Goal: Information Seeking & Learning: Find specific fact

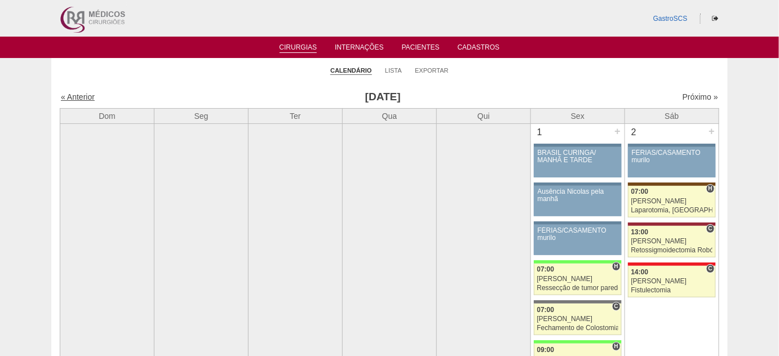
click at [85, 96] on link "« Anterior" at bounding box center [78, 96] width 34 height 9
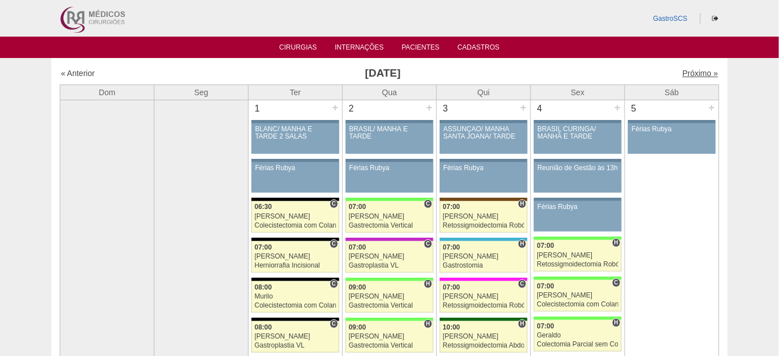
click at [685, 74] on link "Próximo »" at bounding box center [701, 73] width 36 height 9
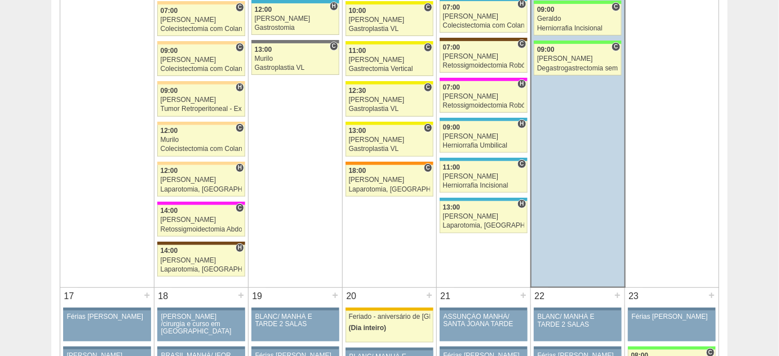
scroll to position [1486, 0]
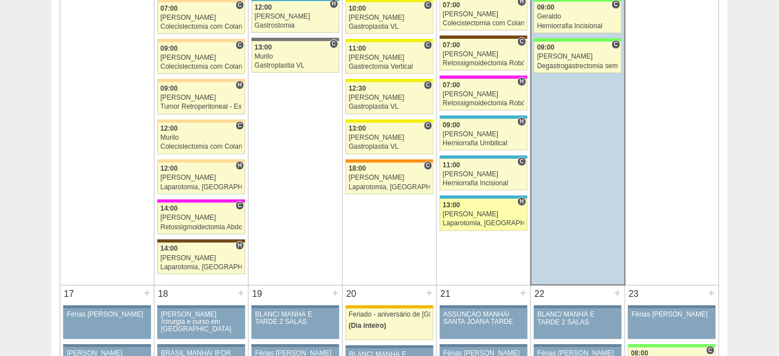
click at [461, 220] on div "Laparotomia, [GEOGRAPHIC_DATA], Drenagem, Bridas VL" at bounding box center [483, 223] width 81 height 7
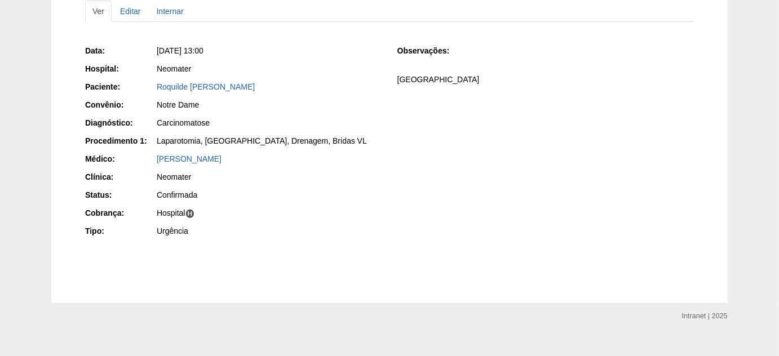
scroll to position [143, 0]
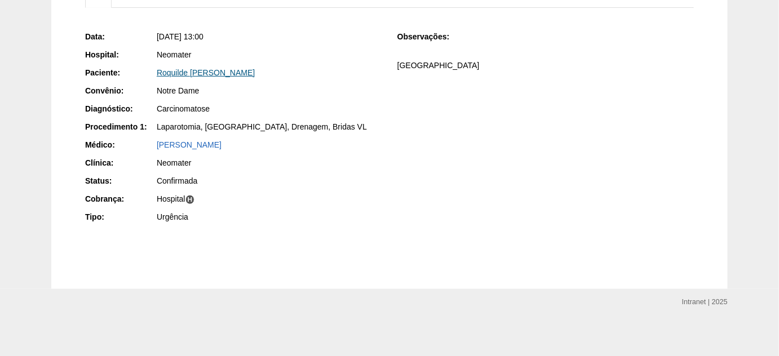
click at [198, 75] on link "Roquilde Rafael Casa" at bounding box center [206, 72] width 98 height 9
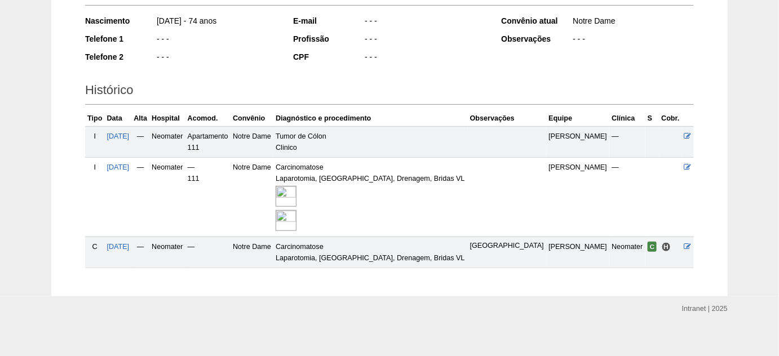
scroll to position [194, 0]
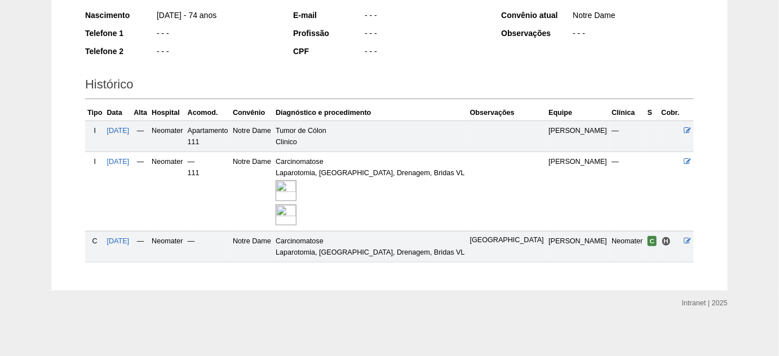
click at [297, 186] on img at bounding box center [286, 190] width 21 height 21
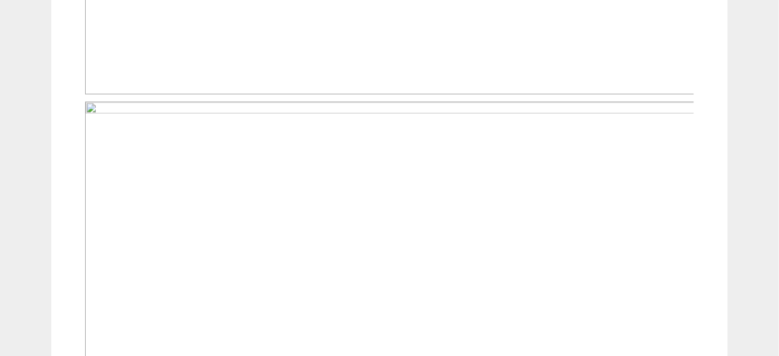
scroll to position [769, 0]
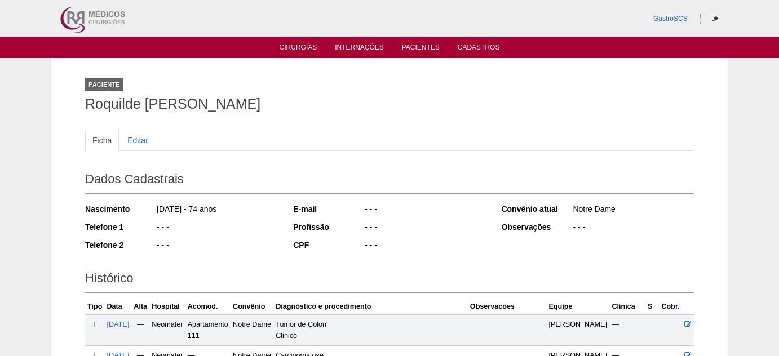
scroll to position [194, 0]
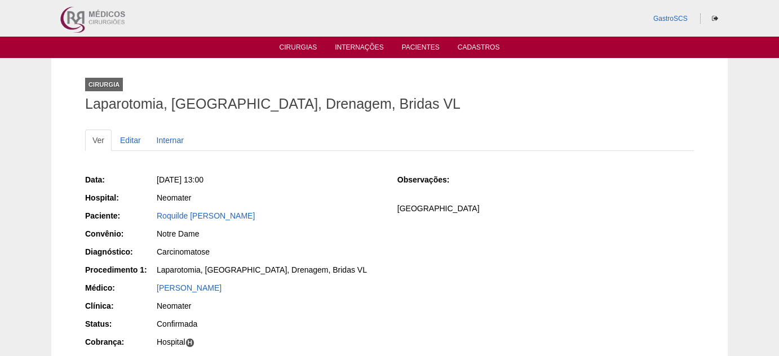
scroll to position [137, 0]
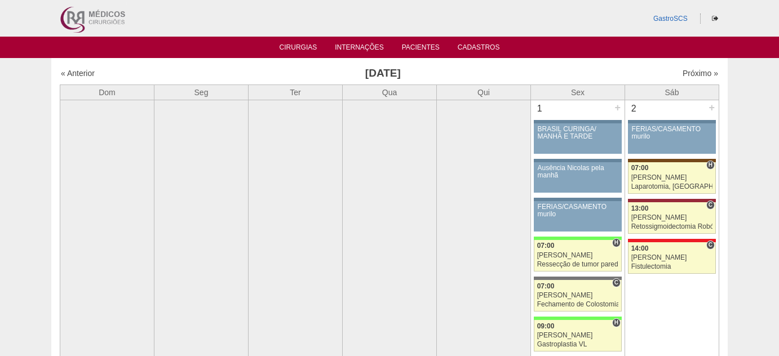
scroll to position [1486, 0]
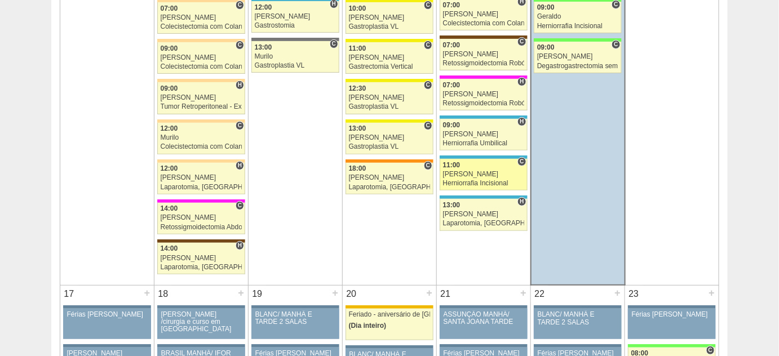
click at [472, 171] on div "[PERSON_NAME]" at bounding box center [483, 174] width 81 height 7
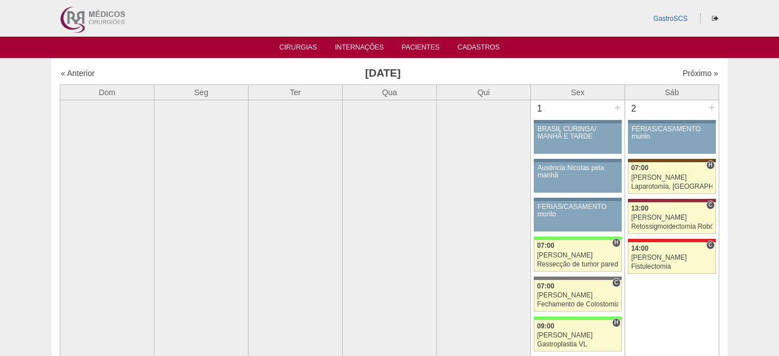
scroll to position [1486, 0]
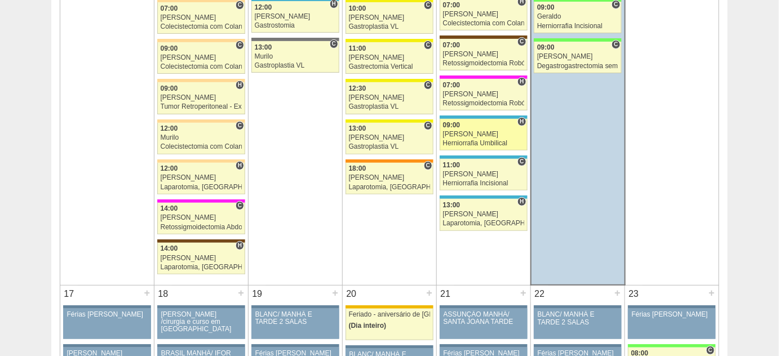
click at [477, 130] on link "87516 Ricardo Fernandes H 09:00 Ricardo Fernandes Herniorrafia Umbilical Hospit…" at bounding box center [484, 135] width 88 height 32
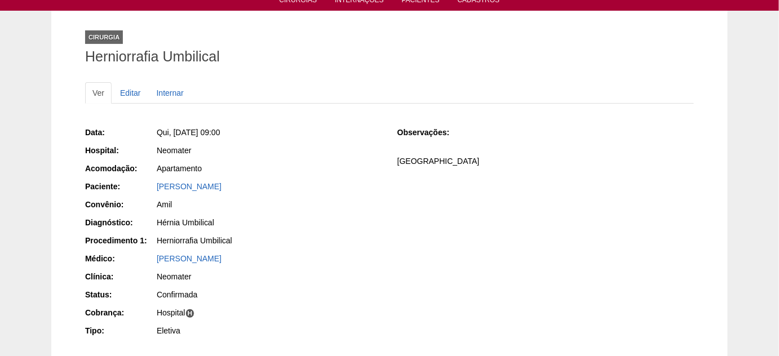
scroll to position [102, 0]
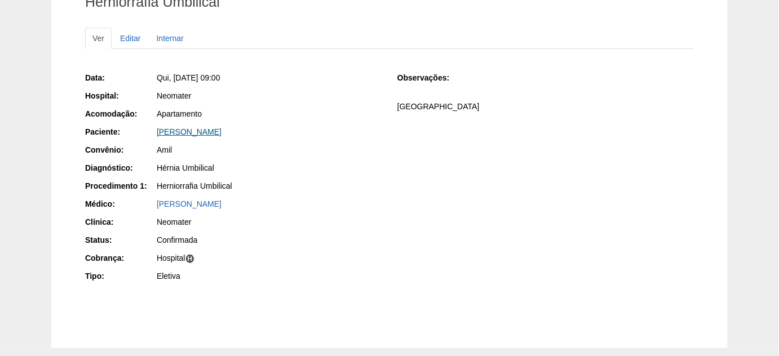
click at [214, 130] on link "[PERSON_NAME]" at bounding box center [189, 131] width 65 height 9
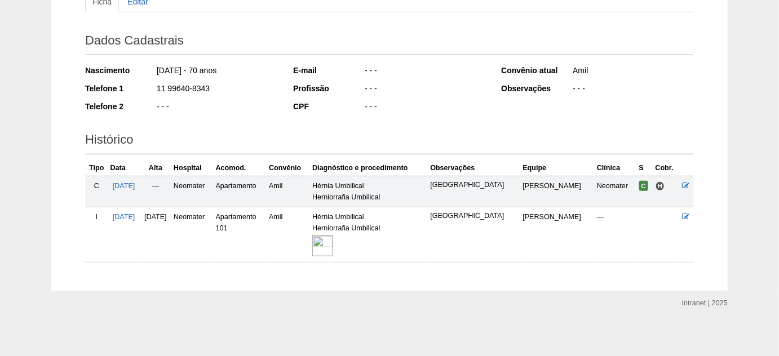
scroll to position [139, 0]
click at [333, 245] on img at bounding box center [322, 245] width 21 height 21
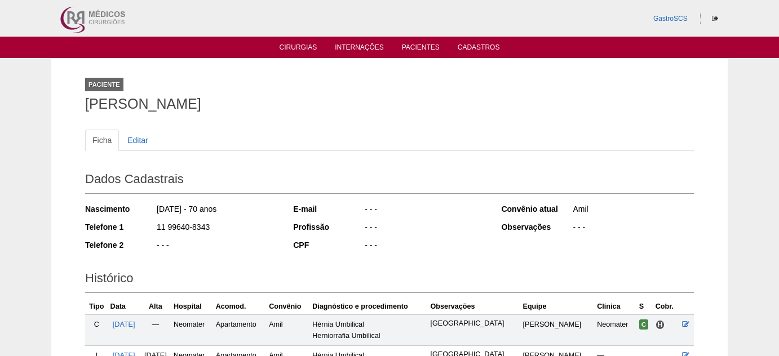
scroll to position [139, 0]
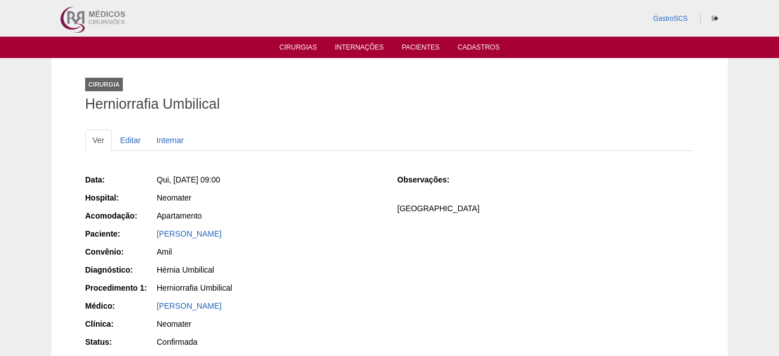
scroll to position [103, 0]
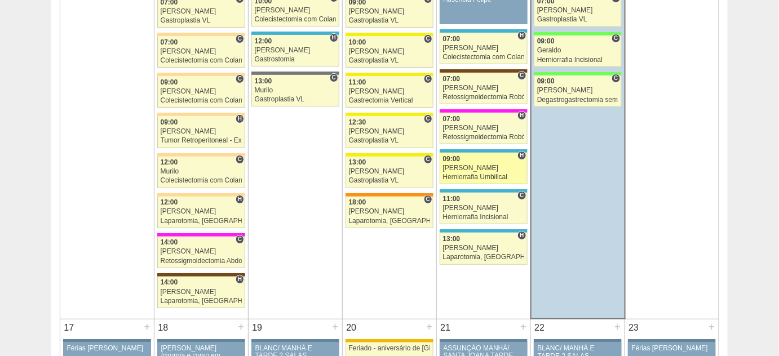
scroll to position [1435, 0]
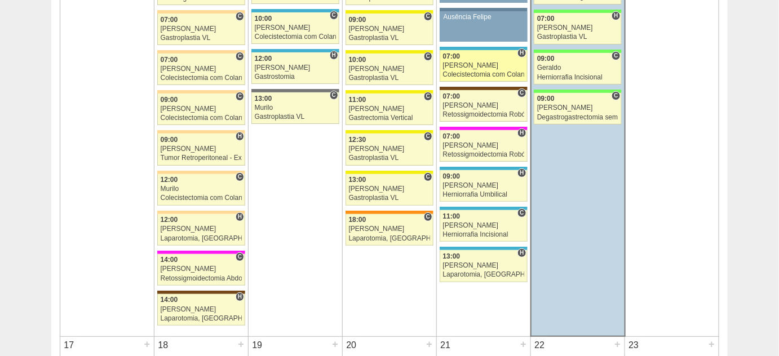
click at [462, 71] on div "Colecistectomia com Colangiografia VL" at bounding box center [483, 74] width 81 height 7
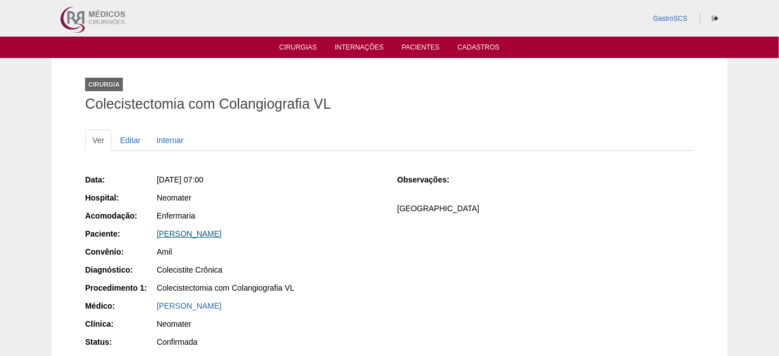
click at [222, 230] on link "[PERSON_NAME]" at bounding box center [189, 234] width 65 height 9
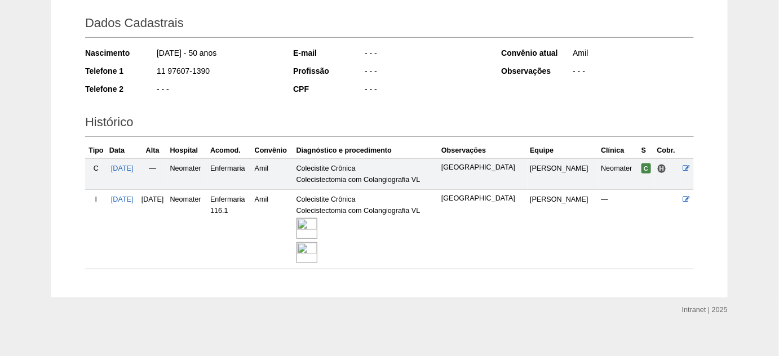
scroll to position [164, 0]
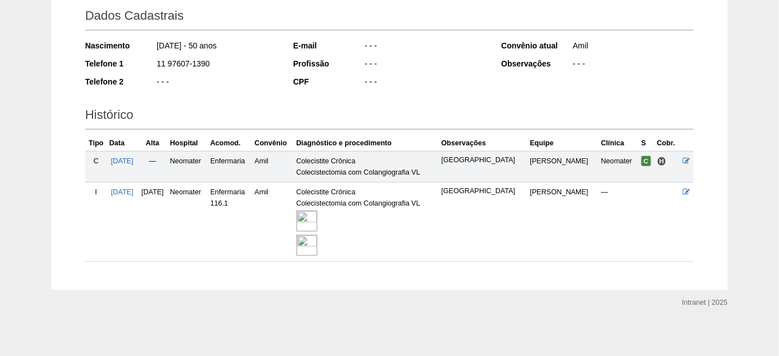
click at [317, 228] on img at bounding box center [307, 221] width 21 height 21
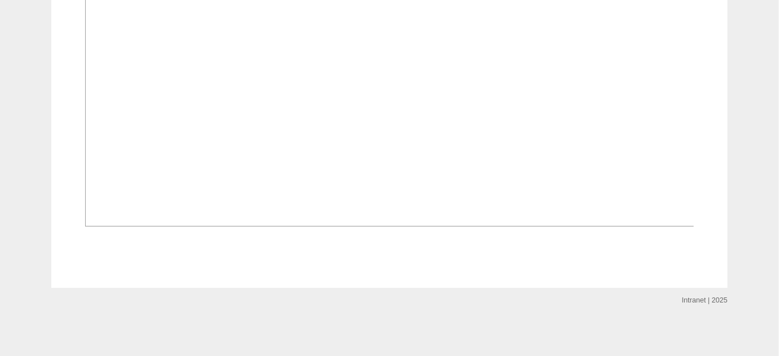
scroll to position [1384, 0]
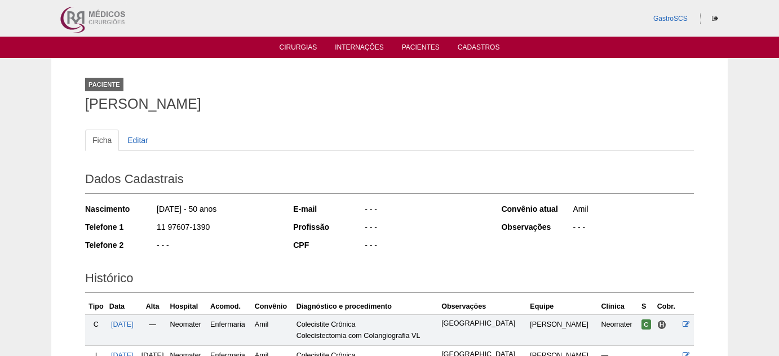
scroll to position [164, 0]
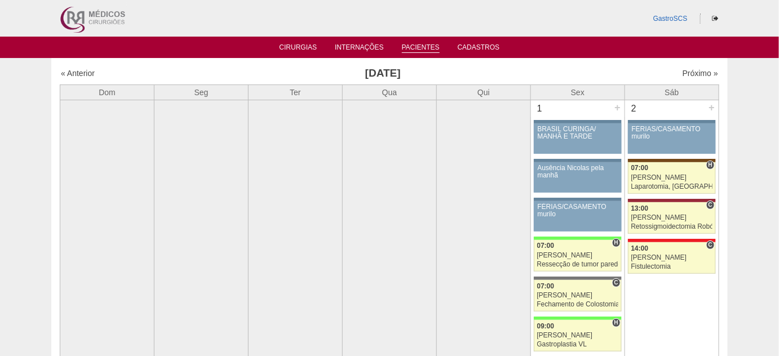
click at [415, 51] on link "Pacientes" at bounding box center [421, 48] width 38 height 10
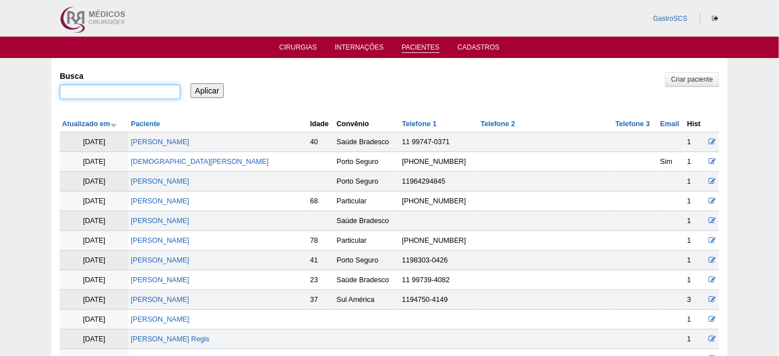
click at [147, 94] on input "Busca" at bounding box center [120, 92] width 121 height 15
type input "[PERSON_NAME]"
click at [191, 83] on input "Aplicar" at bounding box center [207, 90] width 33 height 15
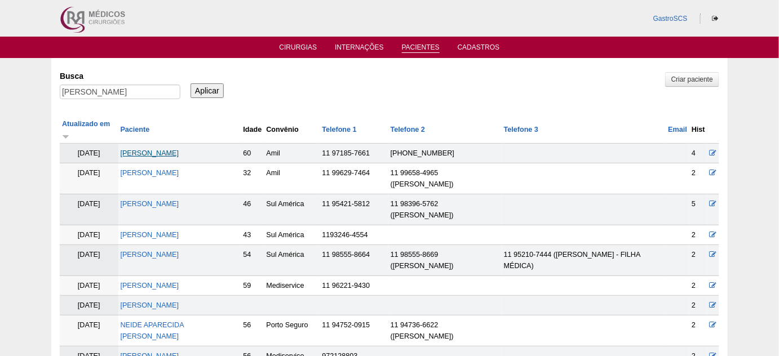
click at [179, 149] on link "[PERSON_NAME]" at bounding box center [150, 153] width 59 height 8
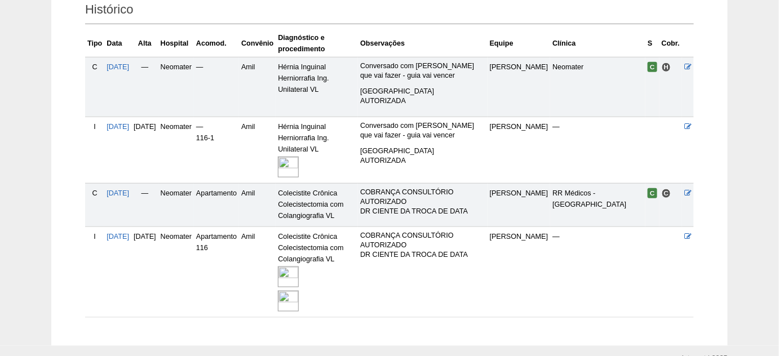
scroll to position [307, 0]
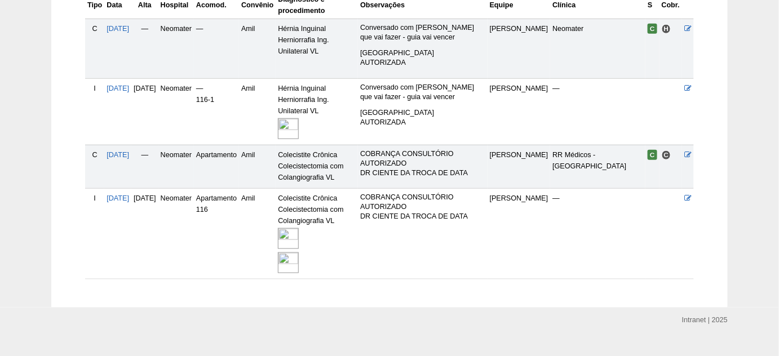
click at [299, 259] on img at bounding box center [288, 263] width 21 height 21
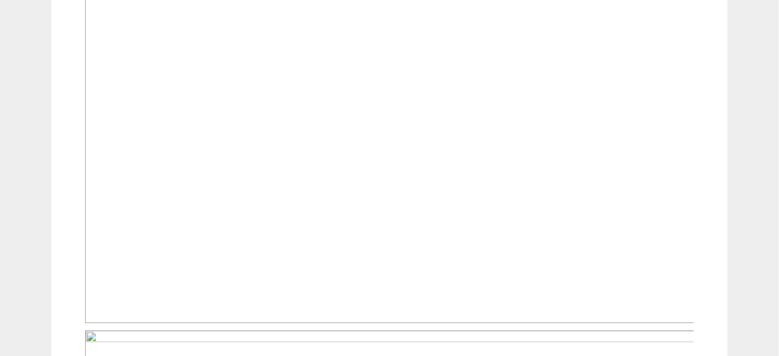
scroll to position [410, 0]
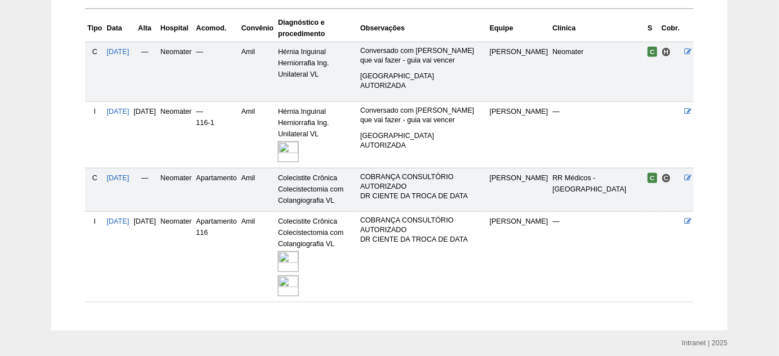
scroll to position [307, 0]
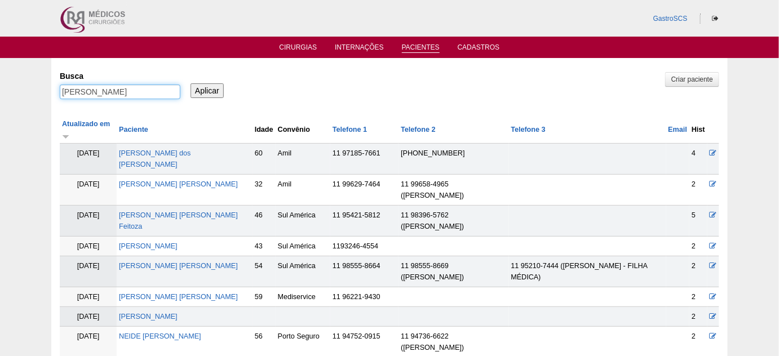
drag, startPoint x: 104, startPoint y: 91, endPoint x: 61, endPoint y: 97, distance: 43.2
click at [66, 97] on input "reginaldo" at bounding box center [120, 92] width 121 height 15
type input "r"
type input "oswaldo"
click at [191, 83] on input "Aplicar" at bounding box center [207, 90] width 33 height 15
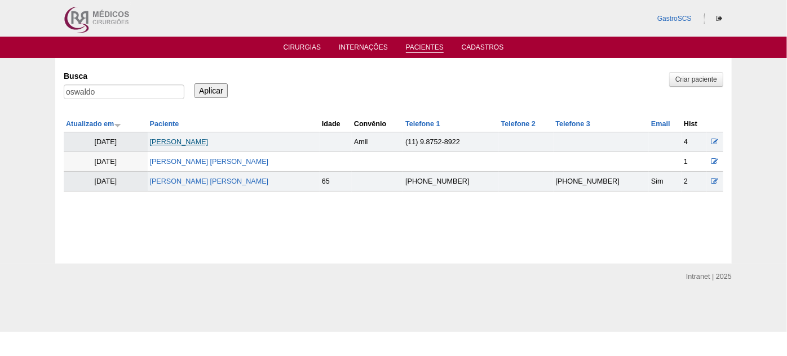
click at [192, 144] on link "[PERSON_NAME]" at bounding box center [179, 142] width 59 height 8
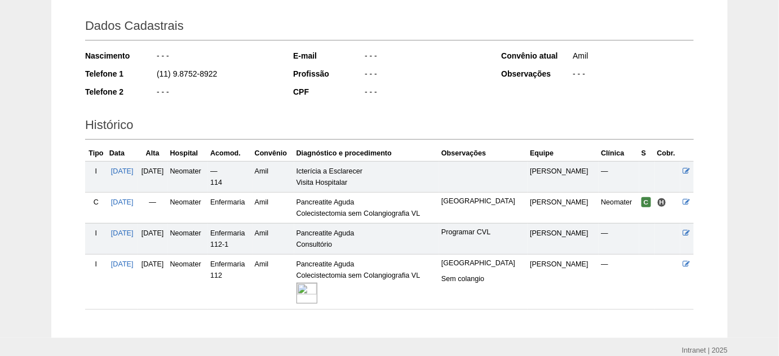
scroll to position [153, 0]
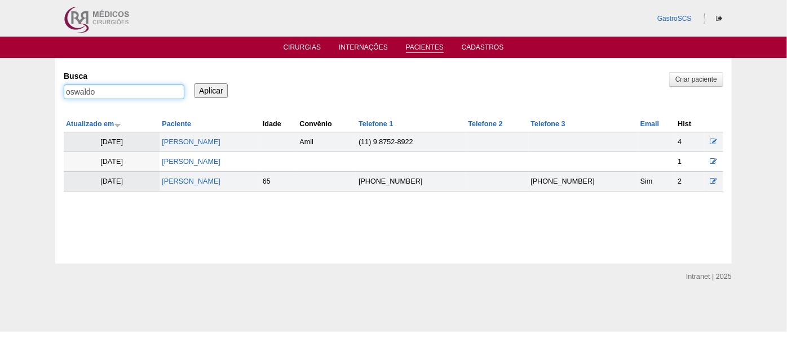
drag, startPoint x: 104, startPoint y: 91, endPoint x: 30, endPoint y: 100, distance: 74.4
click at [30, 100] on div "Pacientes Criar paciente [GEOGRAPHIC_DATA] oswaldo Aplicar Atualizado em Pacien…" at bounding box center [393, 161] width 787 height 206
type input "marcia"
click at [195, 83] on input "Aplicar" at bounding box center [211, 90] width 33 height 15
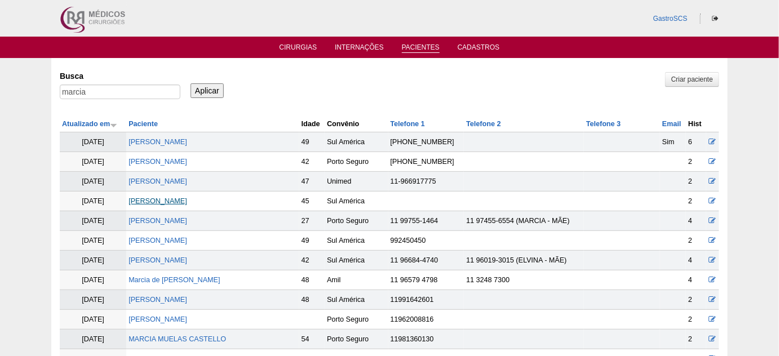
click at [187, 200] on link "[PERSON_NAME]" at bounding box center [158, 201] width 59 height 8
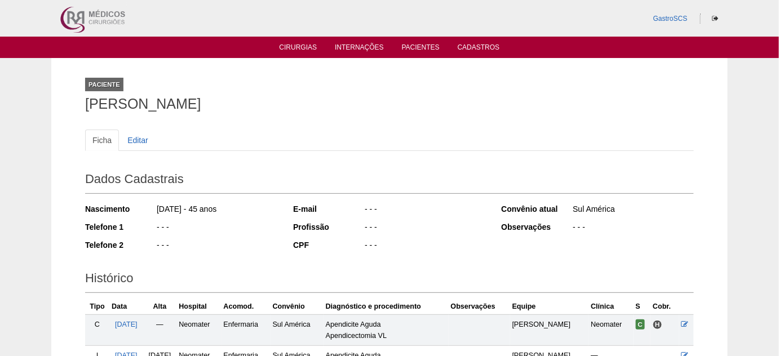
scroll to position [102, 0]
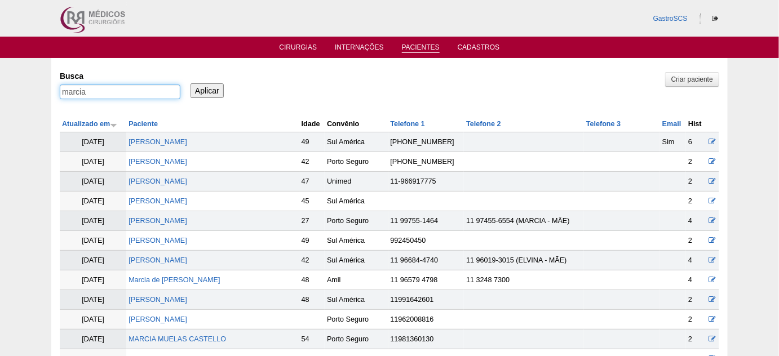
drag, startPoint x: 99, startPoint y: 91, endPoint x: 25, endPoint y: 80, distance: 74.7
